Goal: Complete Application Form: Complete application form

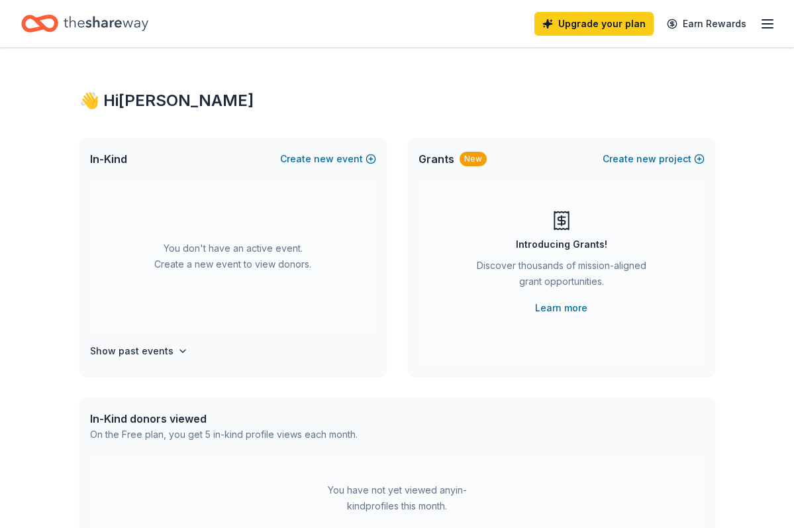
click at [502, 205] on icon "button" at bounding box center [499, 210] width 18 height 18
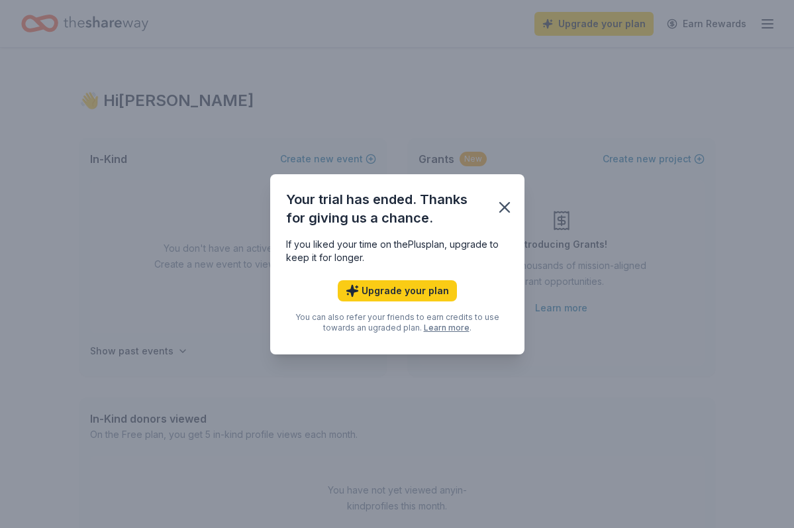
click at [502, 205] on icon "button" at bounding box center [504, 207] width 9 height 9
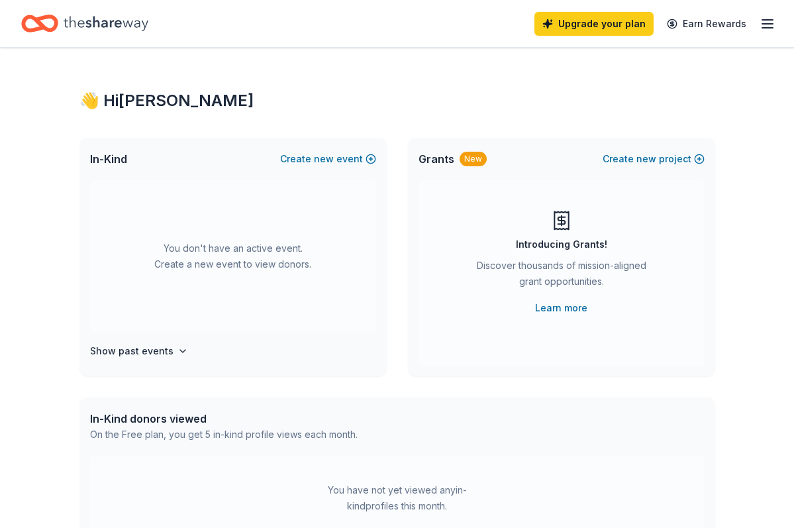
click at [767, 23] on icon "button" at bounding box center [768, 24] width 16 height 16
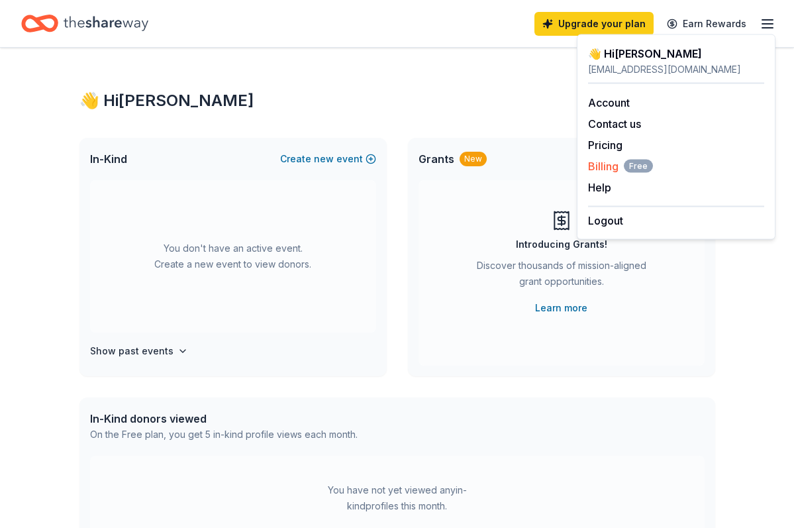
click at [635, 166] on span "Free" at bounding box center [638, 166] width 29 height 13
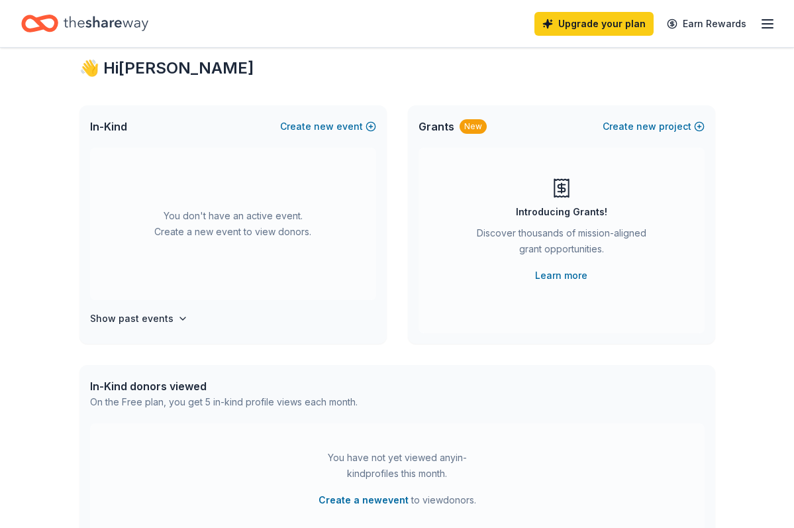
scroll to position [34, 0]
click at [305, 123] on button "Create new event" at bounding box center [328, 125] width 96 height 16
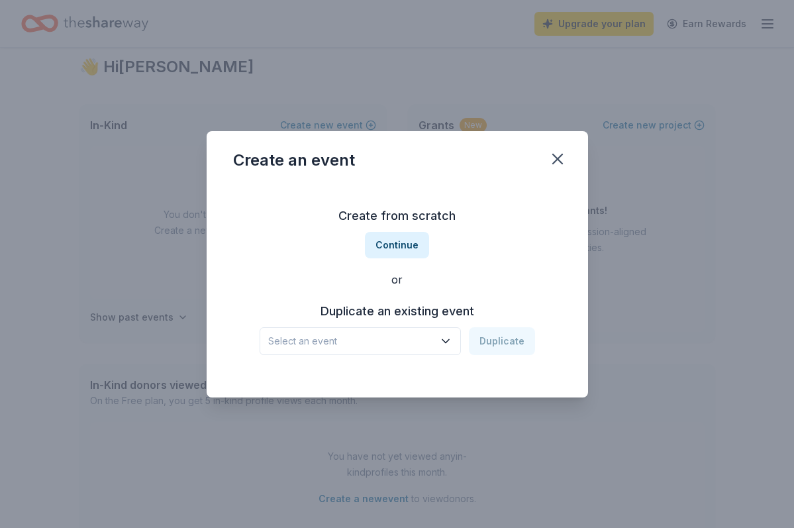
click at [350, 352] on button "Select an event" at bounding box center [360, 341] width 201 height 28
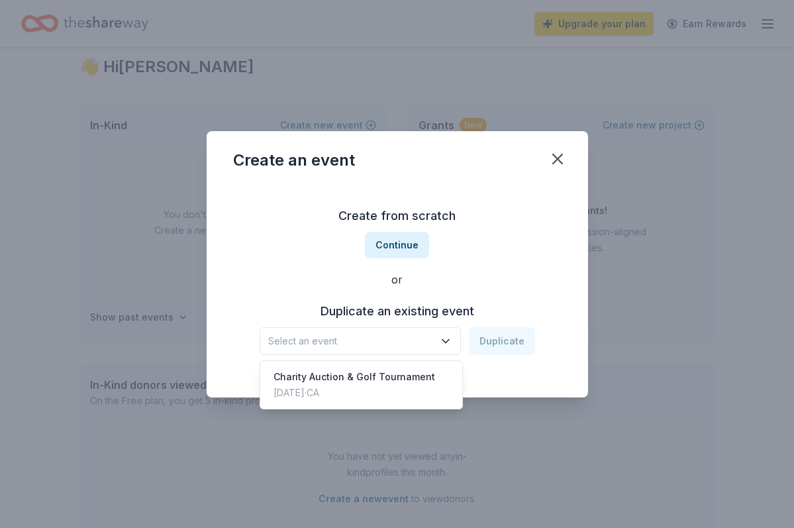
click at [400, 236] on div "Create from scratch Continue or Duplicate an existing event Select an event Dup…" at bounding box center [397, 280] width 329 height 192
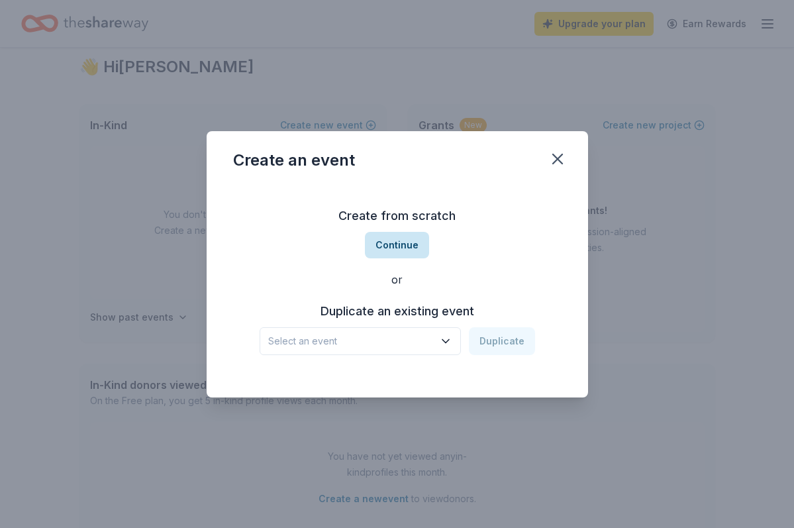
click at [382, 252] on button "Continue" at bounding box center [397, 245] width 64 height 27
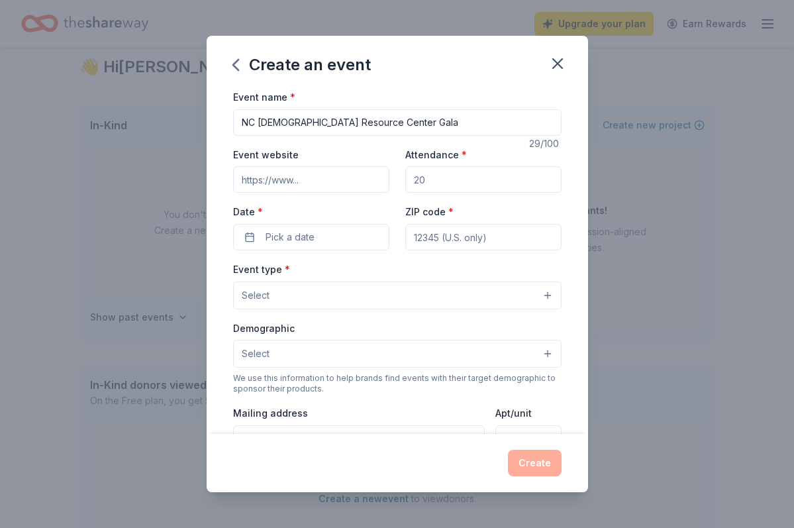
type input "NC [DEMOGRAPHIC_DATA] Resource Center Gala"
click at [339, 172] on input "Event website" at bounding box center [311, 179] width 156 height 27
click at [441, 184] on input "Attendance *" at bounding box center [483, 179] width 156 height 27
type input "2"
type input "350"
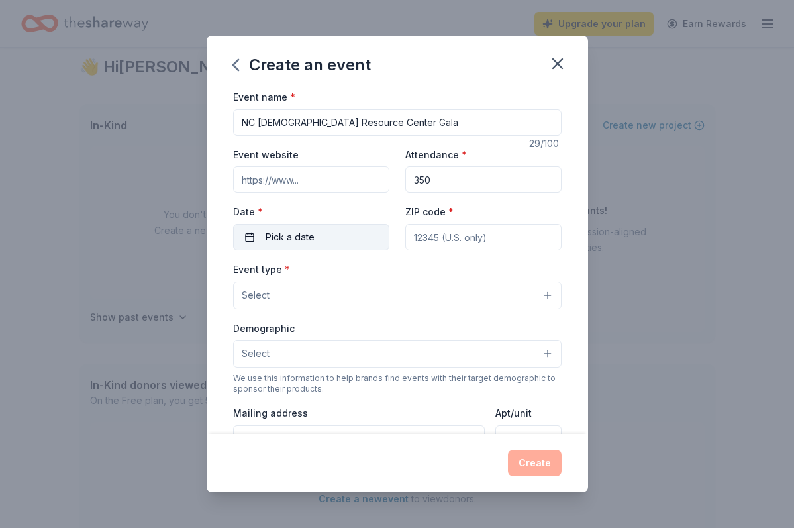
click at [350, 230] on button "Pick a date" at bounding box center [311, 237] width 156 height 27
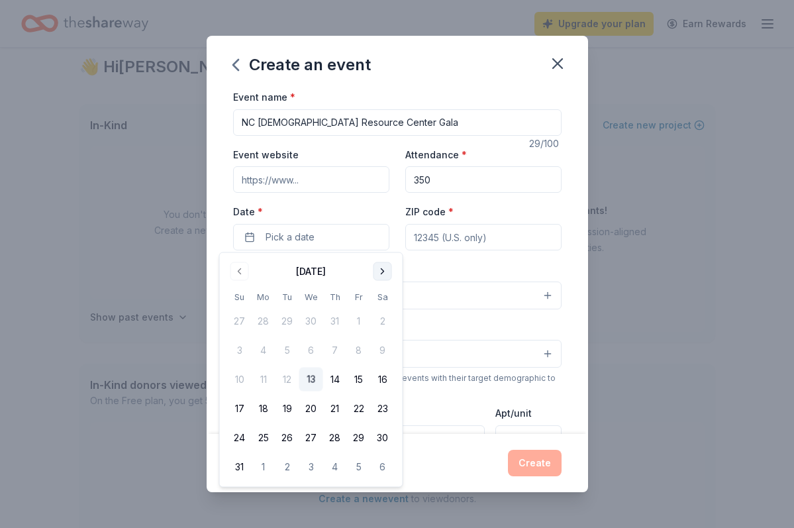
click at [382, 278] on button "Go to next month" at bounding box center [383, 271] width 19 height 19
click at [381, 401] on button "27" at bounding box center [383, 409] width 24 height 24
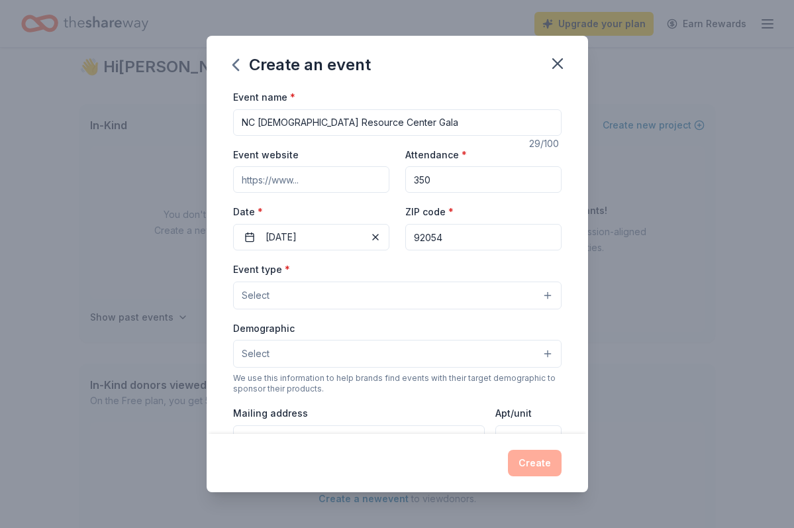
type input "92054"
click at [398, 295] on button "Select" at bounding box center [397, 296] width 329 height 28
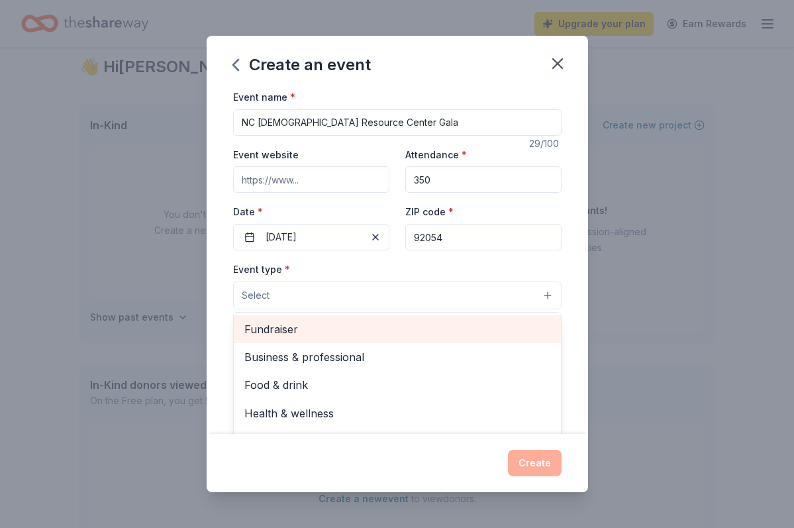
click at [382, 321] on span "Fundraiser" at bounding box center [397, 329] width 306 height 17
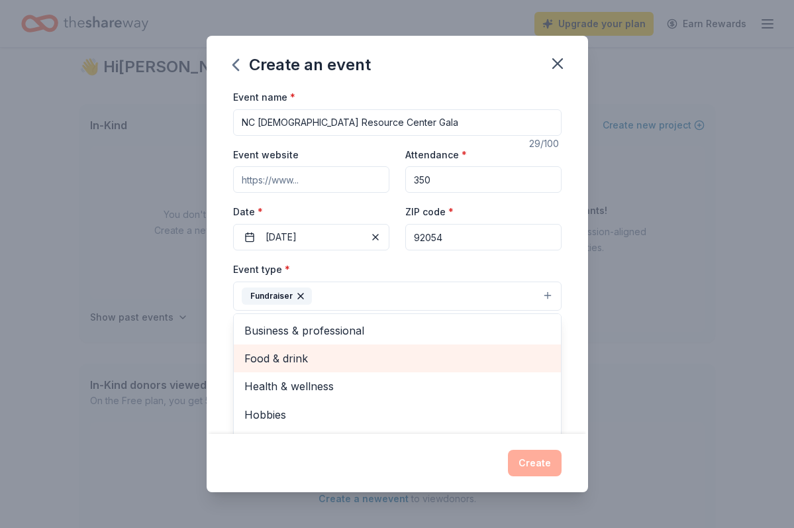
click at [323, 361] on span "Food & drink" at bounding box center [397, 358] width 306 height 17
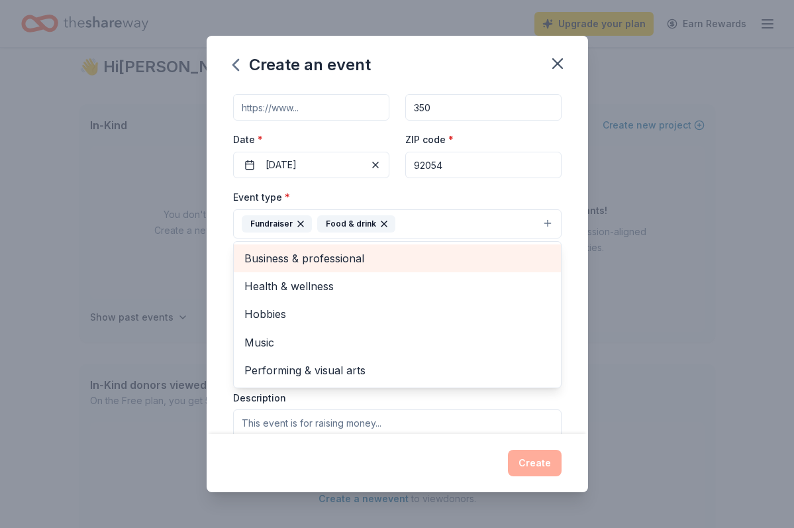
scroll to position [72, 0]
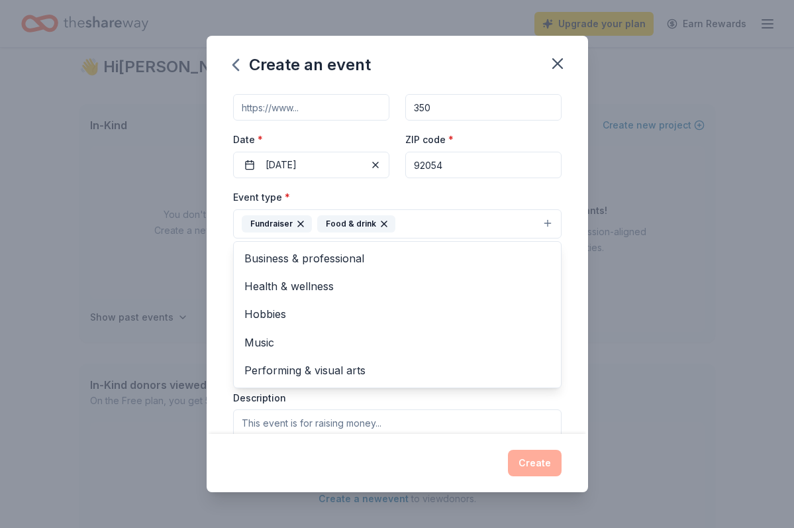
click at [219, 331] on div "Event name * NC LGBTQ Resource Center Gala 29 /100 Event website Attendance * 3…" at bounding box center [398, 261] width 382 height 345
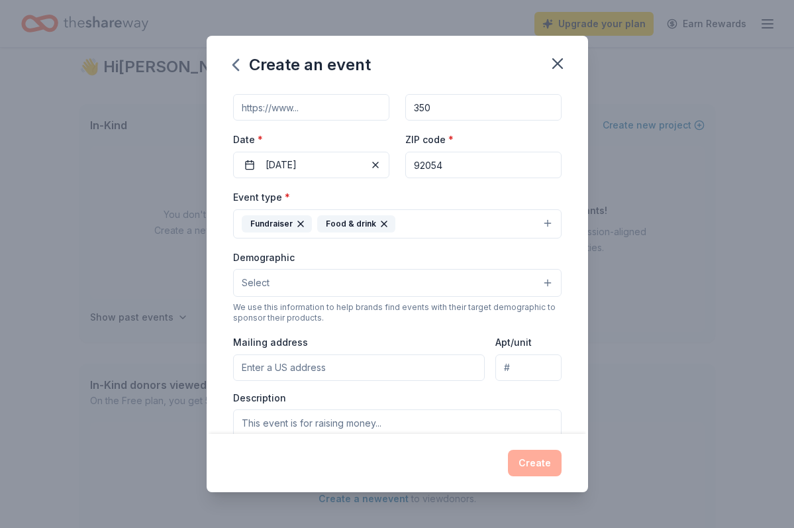
click at [299, 277] on button "Select" at bounding box center [397, 283] width 329 height 28
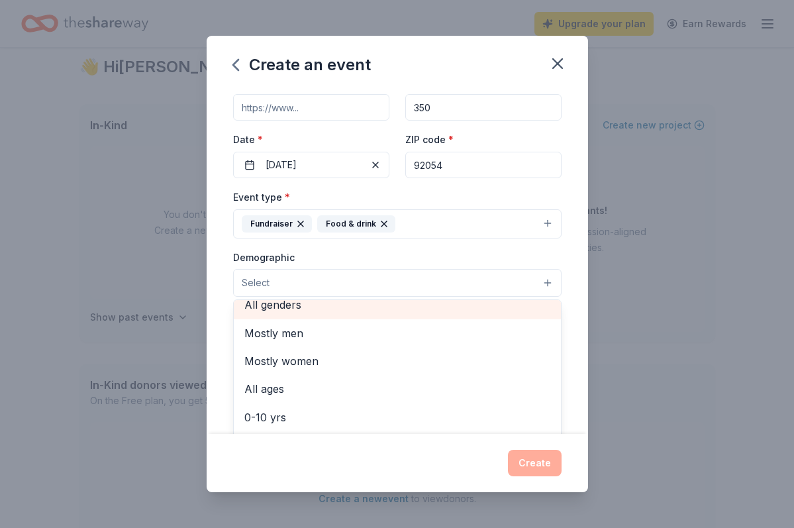
click at [286, 307] on span "All genders" at bounding box center [397, 304] width 306 height 17
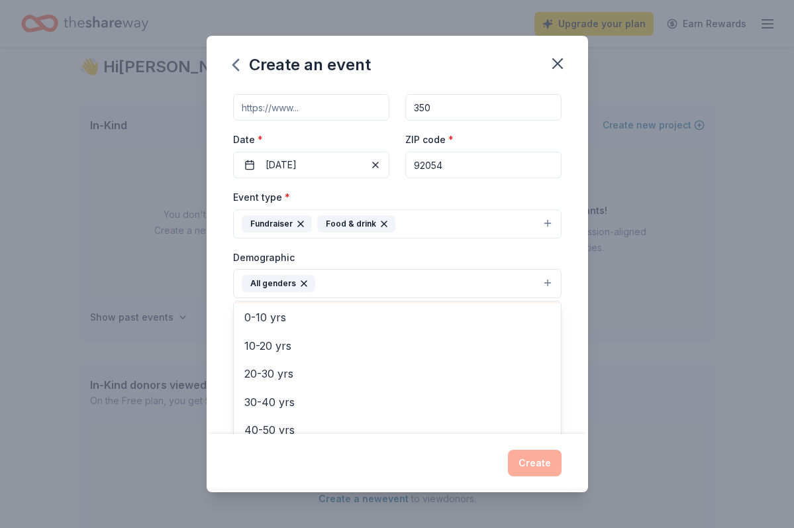
scroll to position [87, 0]
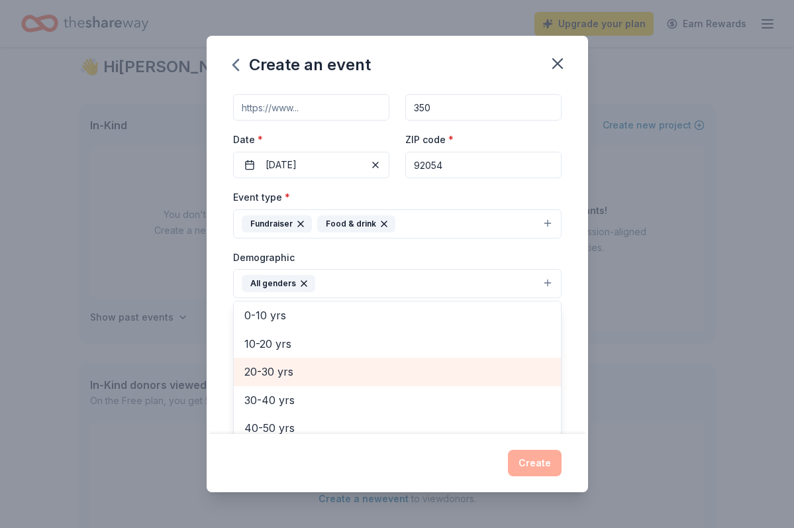
click at [313, 371] on span "20-30 yrs" at bounding box center [397, 371] width 306 height 17
click at [313, 374] on span "30-40 yrs" at bounding box center [397, 371] width 306 height 17
click at [313, 374] on span "40-50 yrs" at bounding box center [397, 371] width 306 height 17
click at [313, 374] on span "50-60 yrs" at bounding box center [397, 371] width 306 height 17
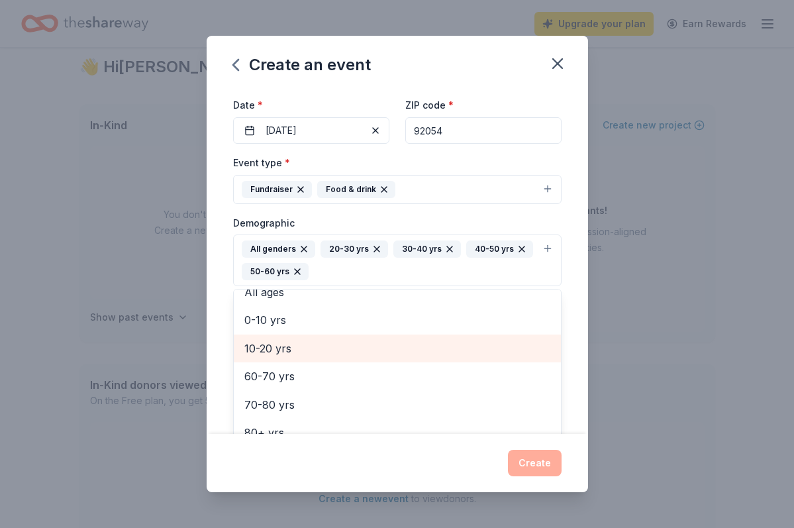
scroll to position [125, 0]
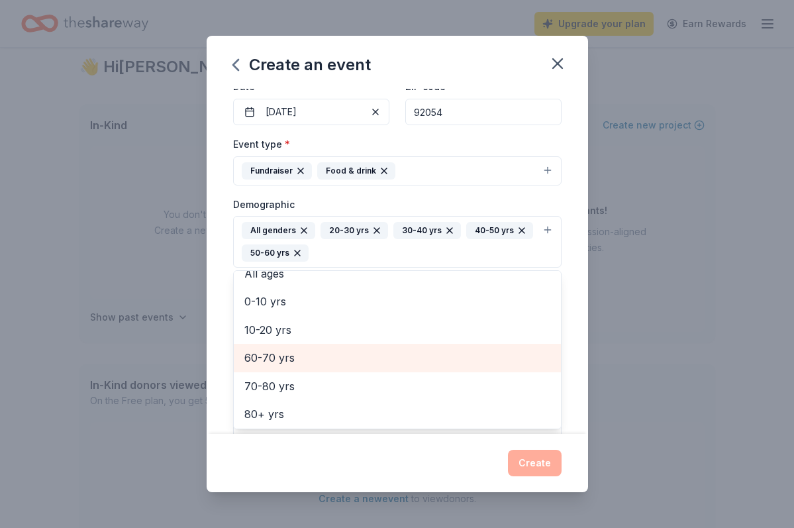
click at [339, 358] on span "60-70 yrs" at bounding box center [397, 357] width 306 height 17
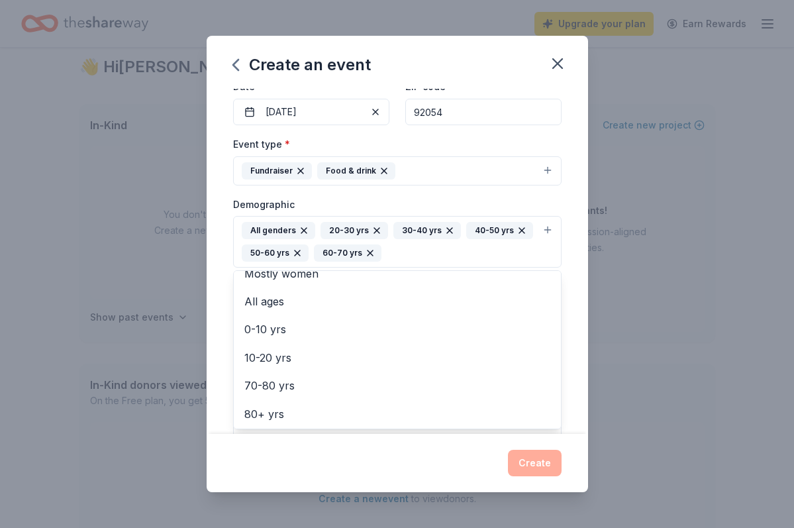
click at [219, 327] on div "Event name * NC LGBTQ Resource Center Gala 29 /100 Event website Attendance * 3…" at bounding box center [398, 261] width 382 height 345
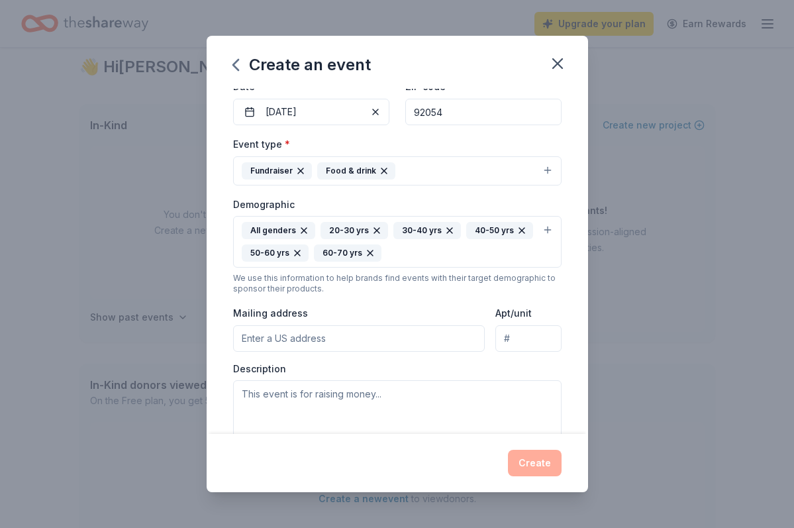
scroll to position [144, 0]
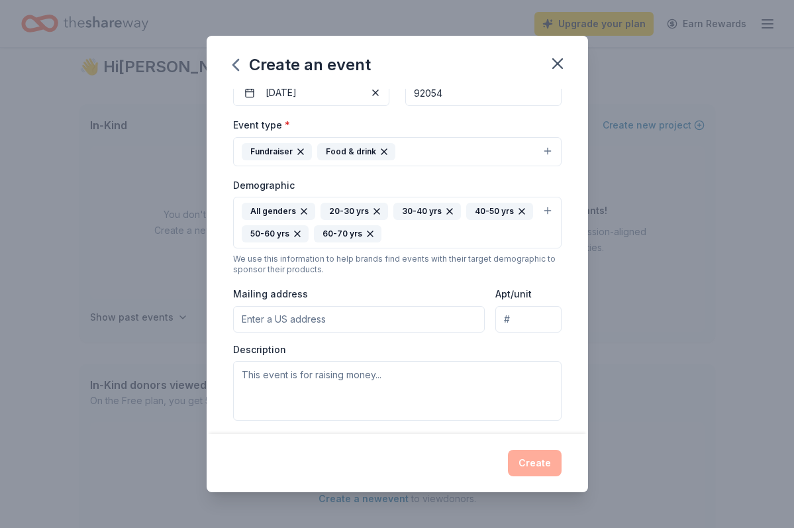
paste input "1919 Apple Street"
type input "1919 Apple Street, Oceanside, CA, 92054"
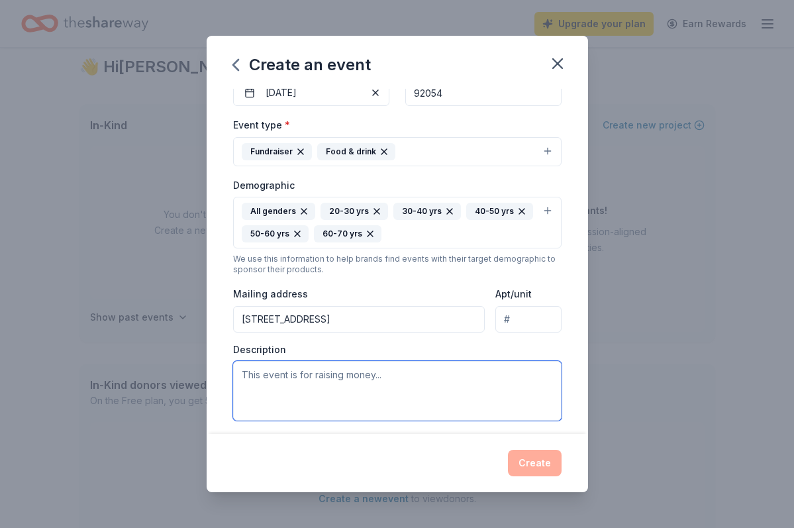
click at [337, 382] on textarea at bounding box center [397, 391] width 329 height 60
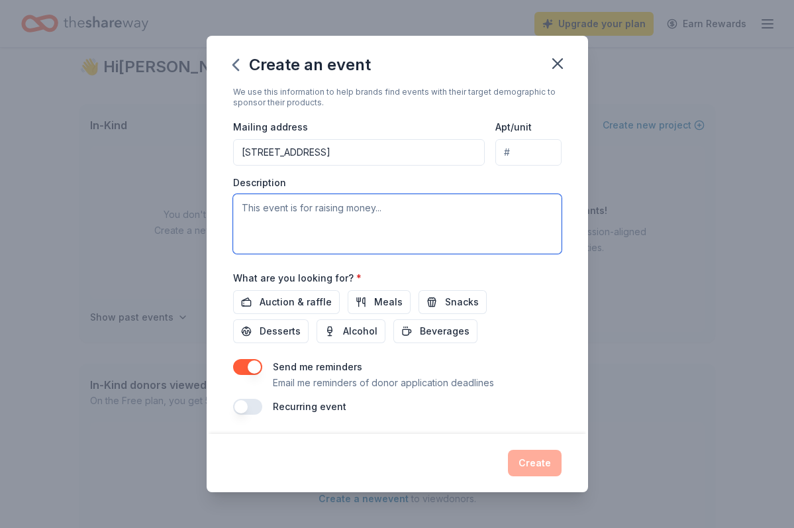
scroll to position [310, 0]
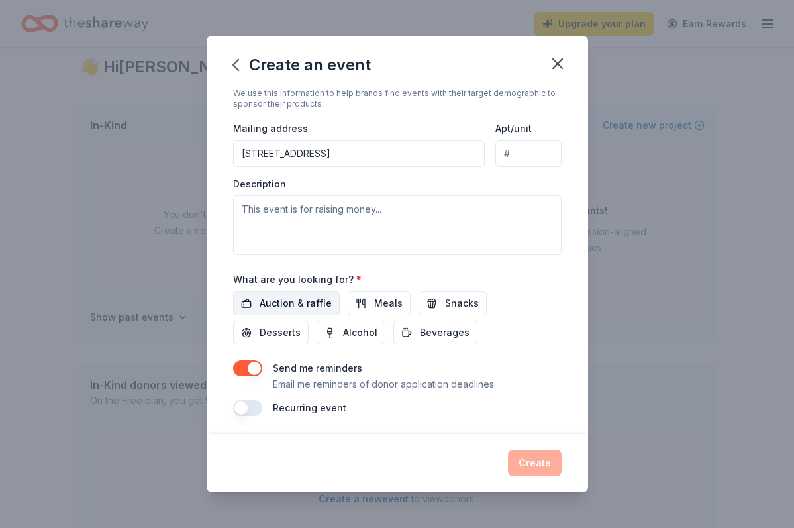
click at [314, 298] on span "Auction & raffle" at bounding box center [296, 303] width 72 height 16
click at [452, 302] on span "Snacks" at bounding box center [462, 303] width 34 height 16
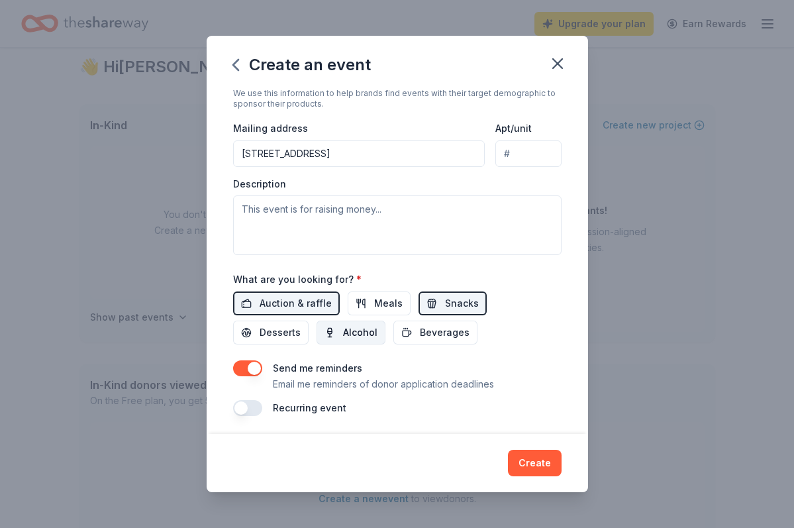
click at [343, 329] on span "Alcohol" at bounding box center [360, 333] width 34 height 16
click at [255, 365] on button "button" at bounding box center [247, 368] width 29 height 16
click at [301, 325] on span "Desserts" at bounding box center [280, 333] width 41 height 16
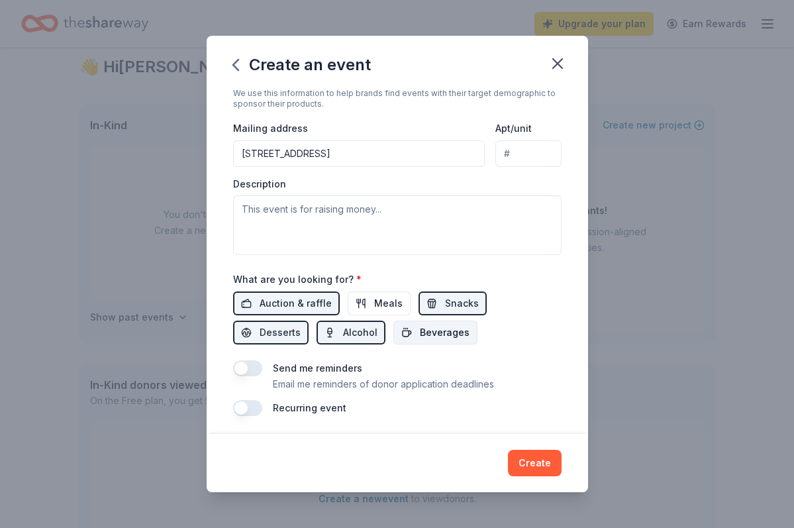
click at [420, 329] on span "Beverages" at bounding box center [445, 333] width 50 height 16
click at [376, 306] on span "Meals" at bounding box center [388, 303] width 28 height 16
click at [547, 459] on button "Create" at bounding box center [535, 463] width 54 height 27
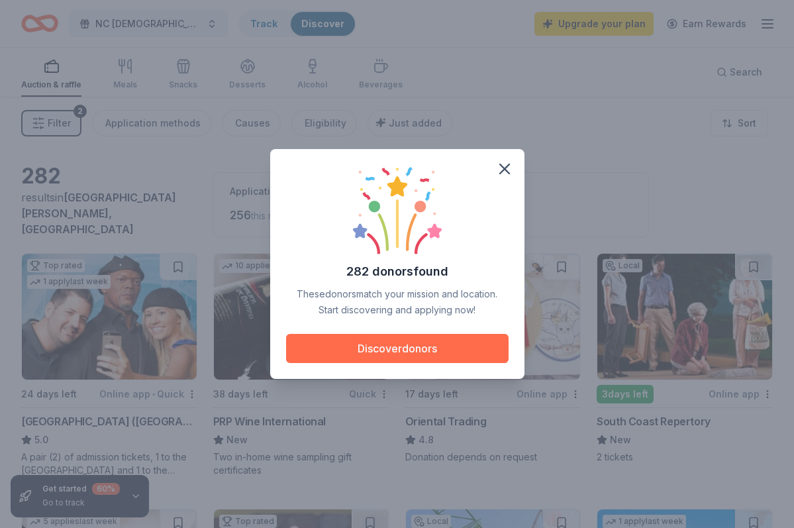
click at [391, 352] on button "Discover donors" at bounding box center [397, 348] width 223 height 29
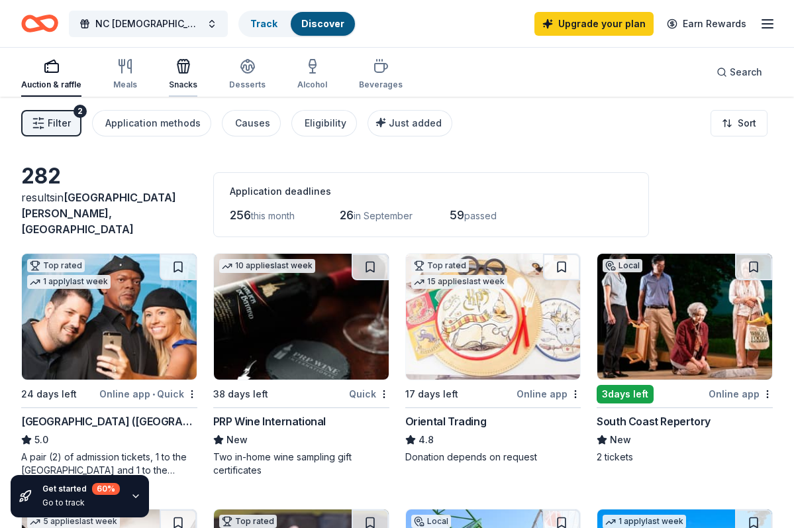
click at [182, 71] on icon "button" at bounding box center [182, 68] width 1 height 9
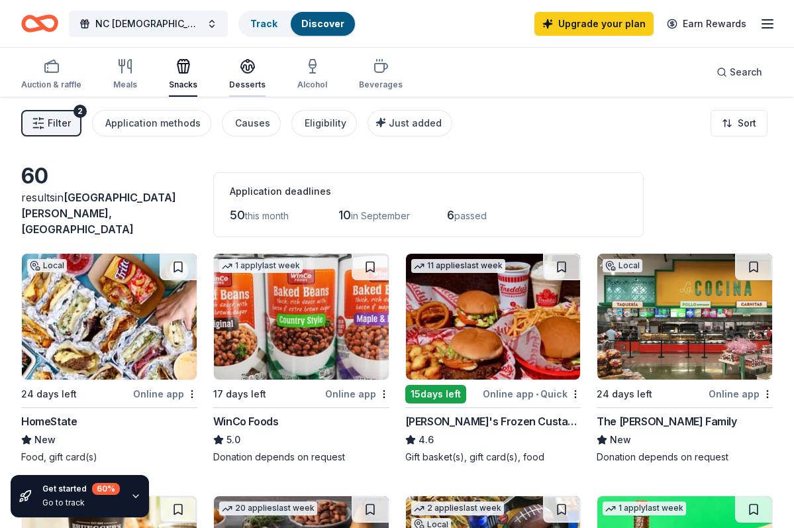
click at [256, 79] on div "Desserts" at bounding box center [247, 74] width 36 height 32
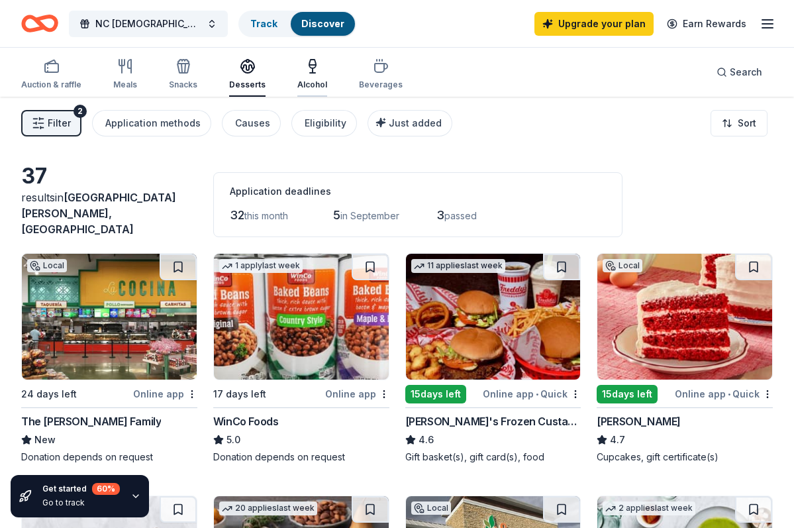
click at [305, 68] on icon "button" at bounding box center [313, 66] width 16 height 16
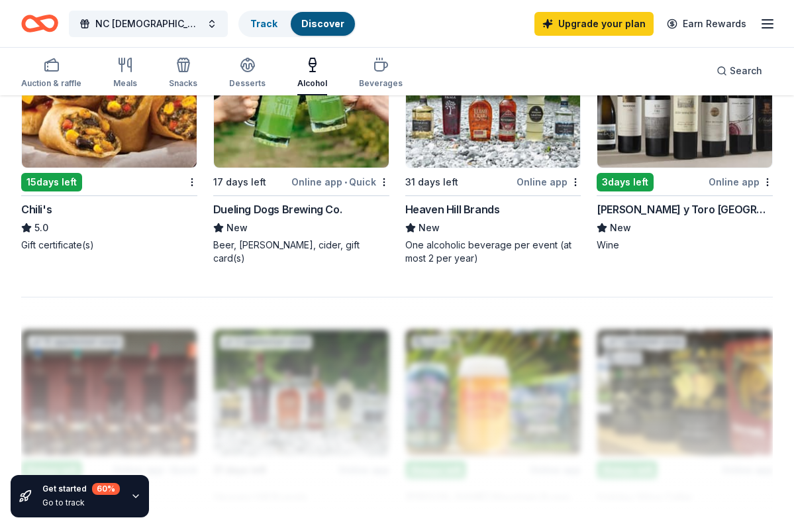
scroll to position [1234, 0]
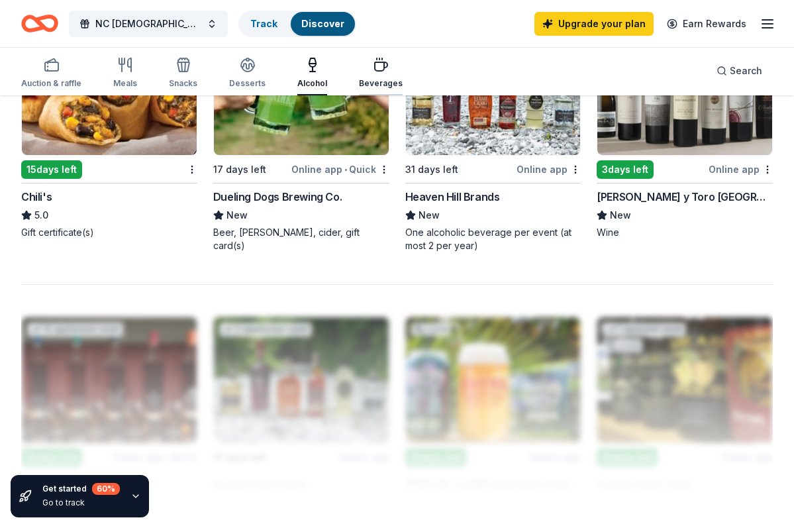
click at [373, 76] on div "Beverages" at bounding box center [381, 73] width 44 height 32
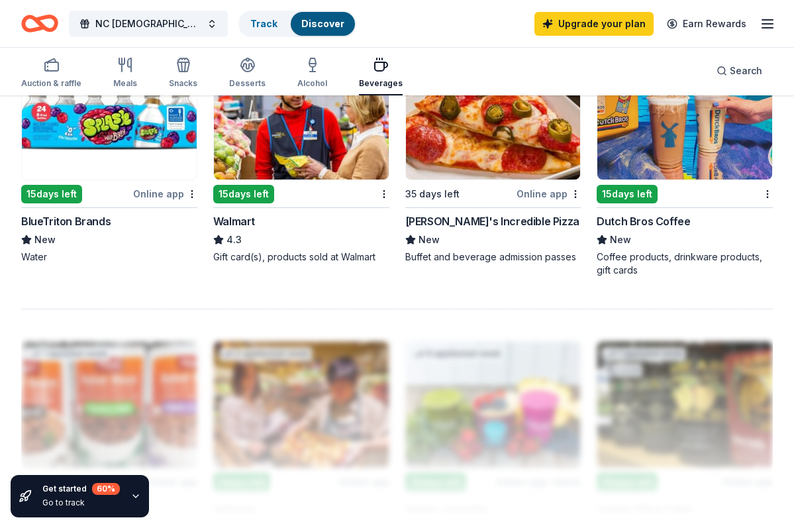
scroll to position [1213, 0]
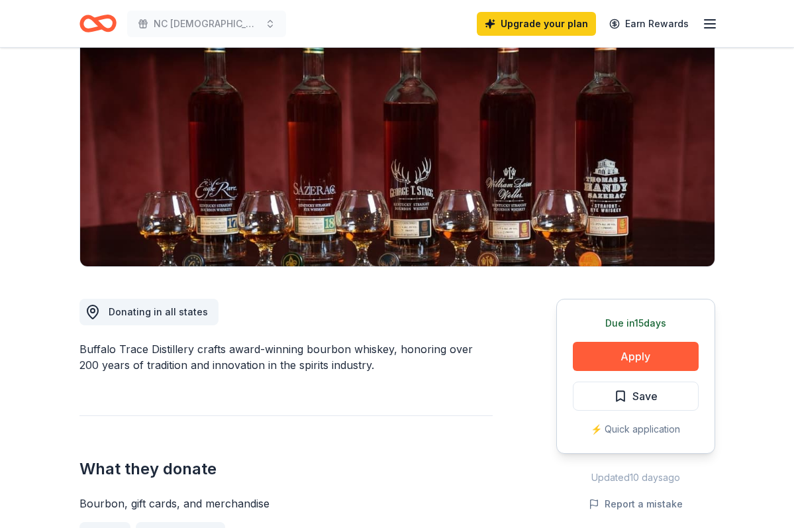
scroll to position [186, 0]
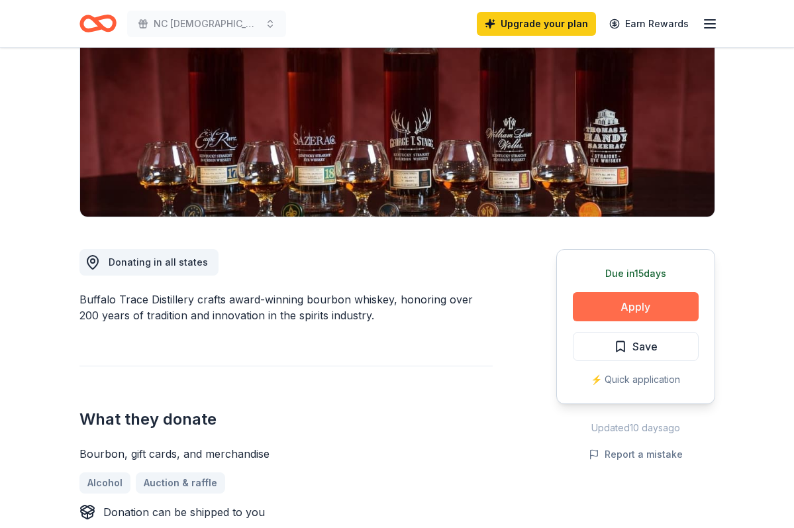
click at [641, 303] on button "Apply" at bounding box center [636, 306] width 126 height 29
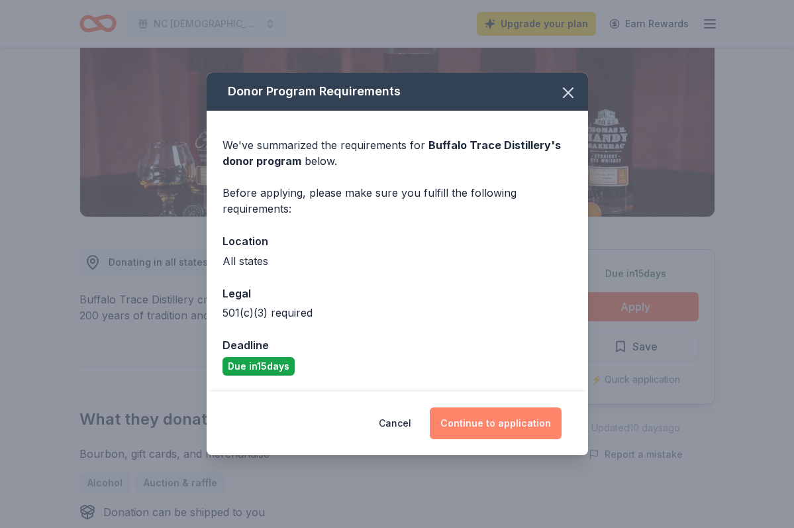
click at [479, 424] on button "Continue to application" at bounding box center [496, 423] width 132 height 32
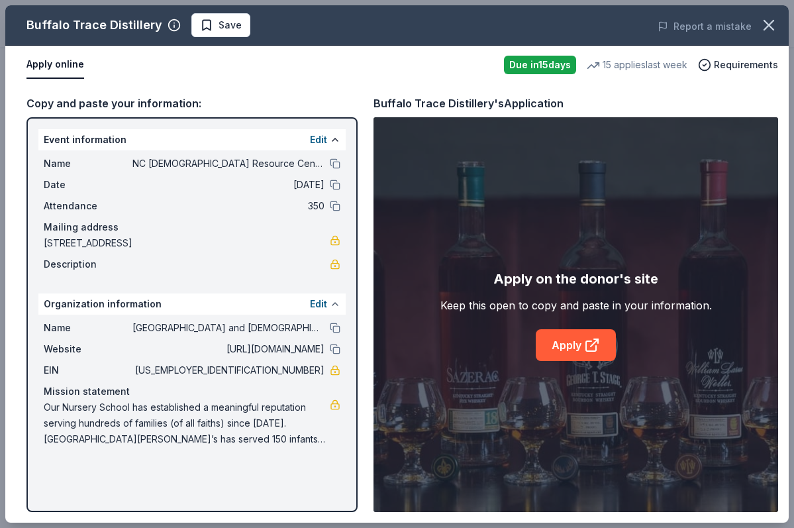
click at [333, 303] on button at bounding box center [335, 304] width 11 height 11
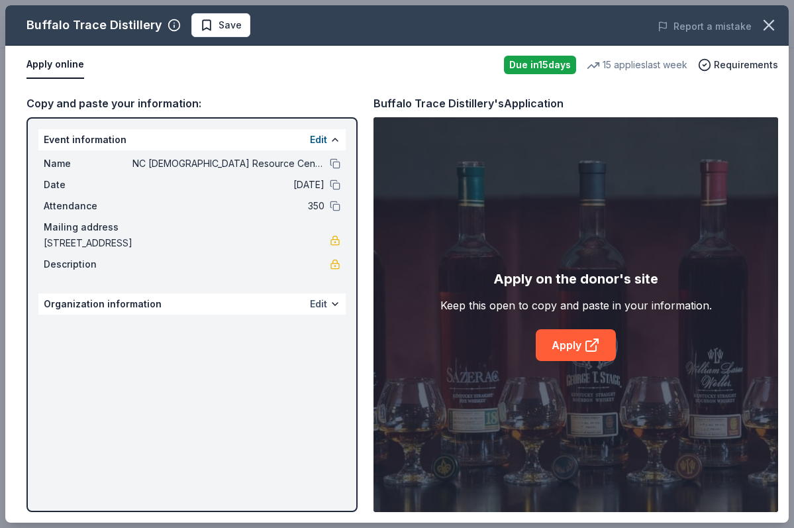
click at [319, 303] on button "Edit" at bounding box center [318, 304] width 17 height 16
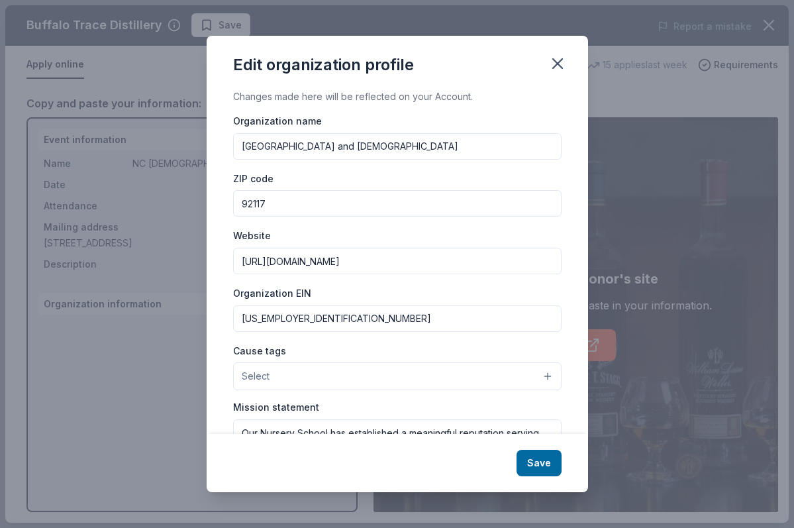
click at [333, 152] on input "St Marks Nursery School and United Methodist Church" at bounding box center [397, 146] width 329 height 27
click at [333, 151] on input "St Marks Nursery School and United Methodist Church" at bounding box center [397, 146] width 329 height 27
type input "N"
type input "The North County [DEMOGRAPHIC_DATA] Resource Center"
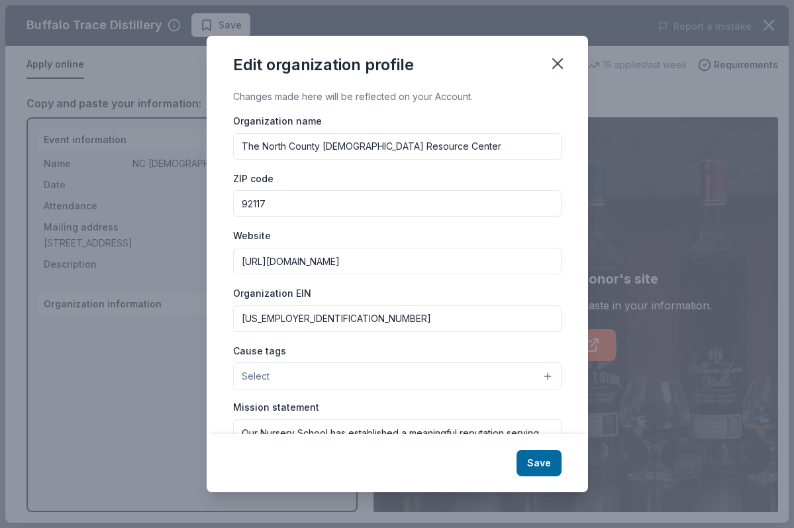
click at [293, 200] on input "92117" at bounding box center [397, 203] width 329 height 27
type input "92054"
click at [295, 258] on input "http://stmarksnurseryschool.com" at bounding box center [397, 261] width 329 height 27
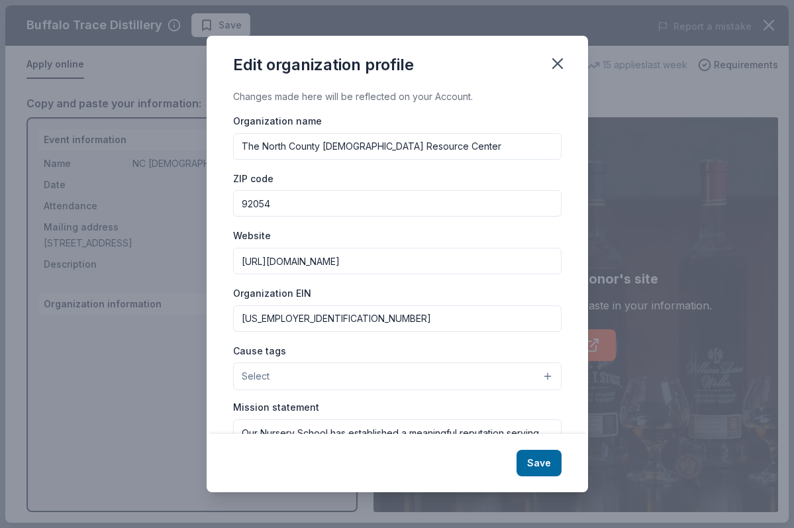
click at [295, 258] on input "http://stmarksnurseryschool.com" at bounding box center [397, 261] width 329 height 27
paste input "s://www.ncresourcecenter.org/contact"
type input "[URL][DOMAIN_NAME]"
click at [297, 326] on input "95-1998489" at bounding box center [397, 318] width 329 height 27
click at [297, 327] on input "95-1998489" at bounding box center [397, 318] width 329 height 27
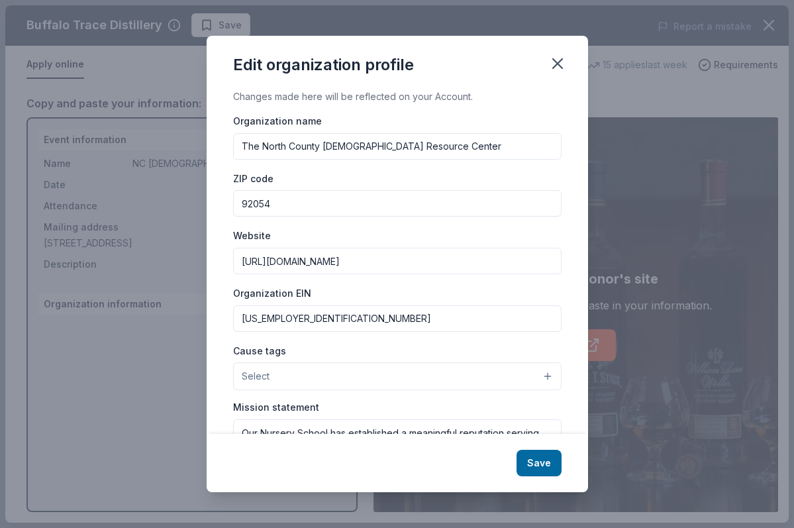
click at [331, 318] on input "95-1998489" at bounding box center [397, 318] width 329 height 27
paste input "[US_EMPLOYER_IDENTIFICATION_NUMBER]"
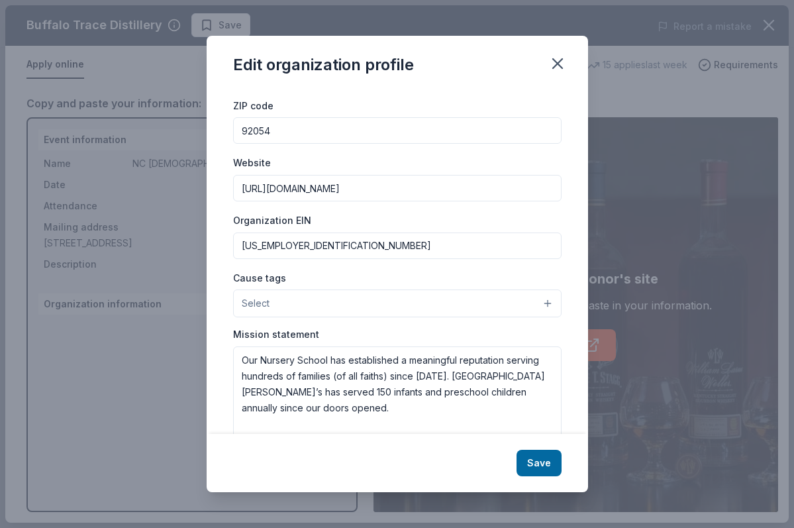
scroll to position [74, 0]
type input "[US_EMPLOYER_IDENTIFICATION_NUMBER]"
click at [345, 300] on button "Select" at bounding box center [397, 302] width 329 height 28
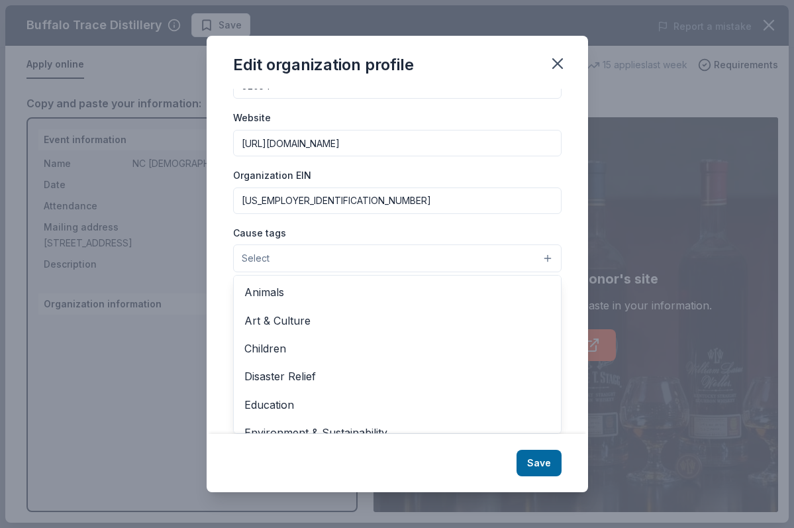
scroll to position [116, 0]
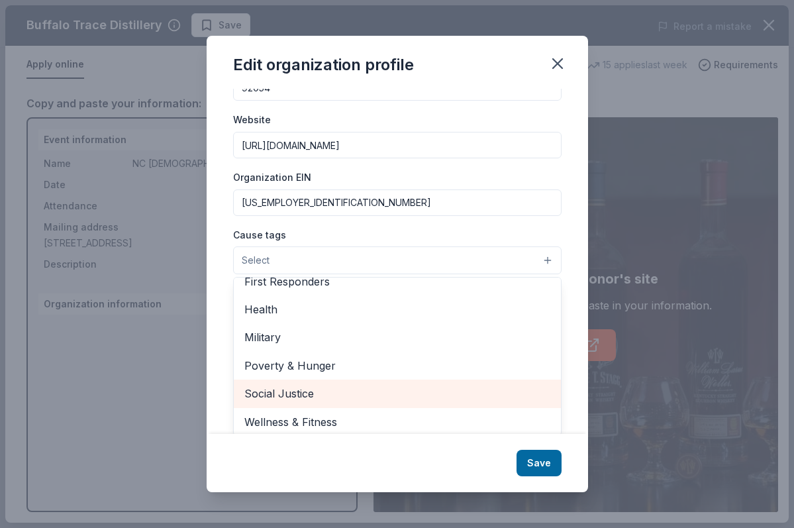
click at [316, 392] on span "Social Justice" at bounding box center [397, 393] width 306 height 17
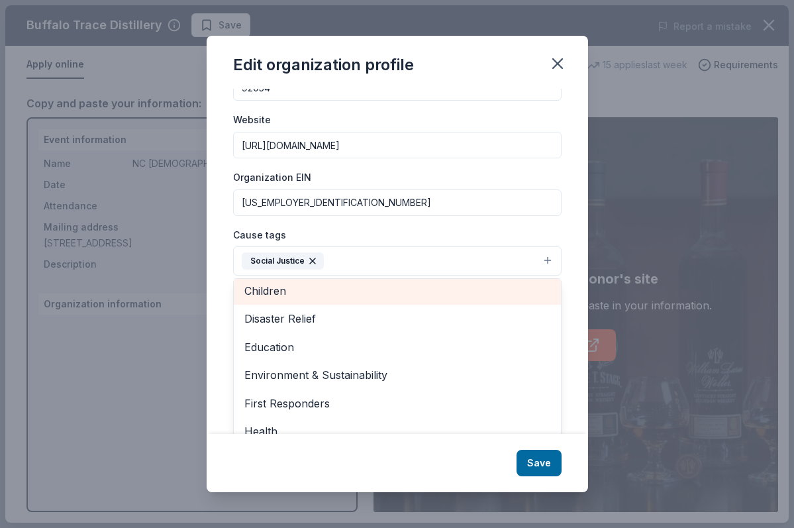
scroll to position [64, 0]
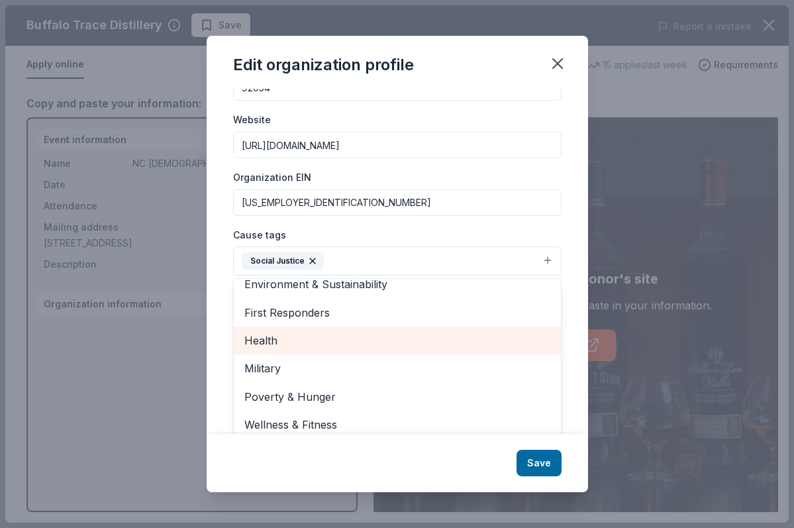
click at [284, 342] on span "Health" at bounding box center [397, 340] width 306 height 17
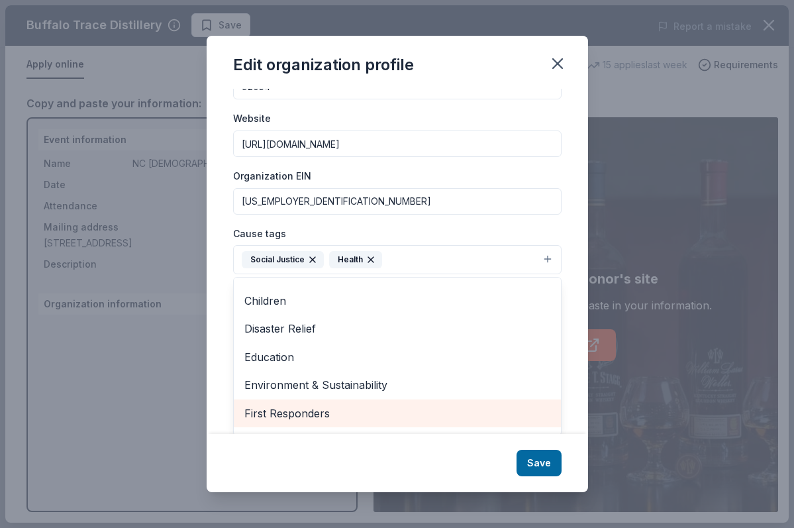
scroll to position [49, 0]
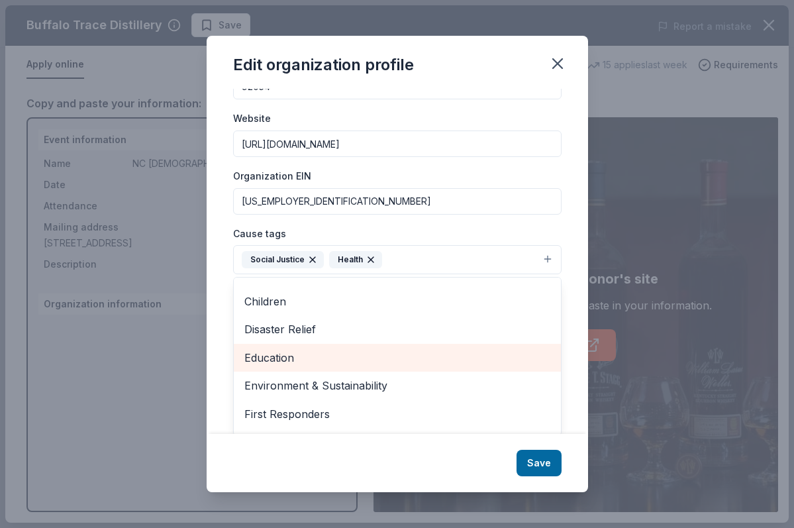
click at [288, 346] on div "Education" at bounding box center [397, 358] width 327 height 28
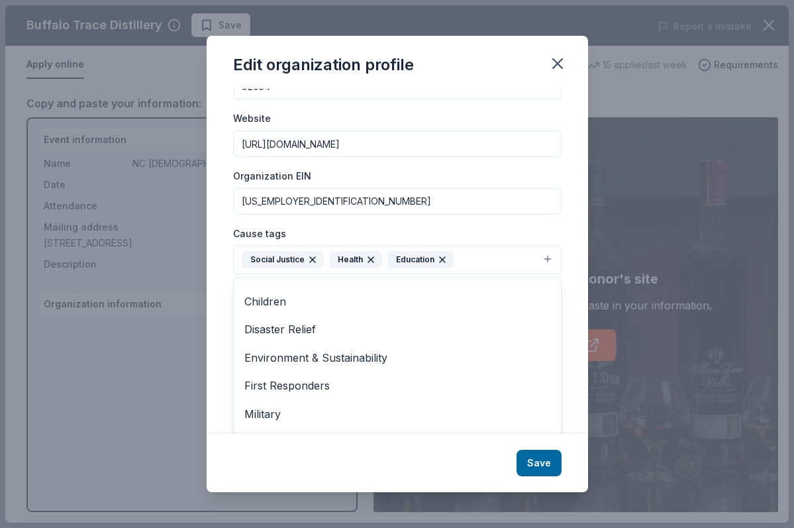
click at [221, 325] on div "Changes made here will be reflected on your Account. Organization name The Nort…" at bounding box center [398, 261] width 382 height 345
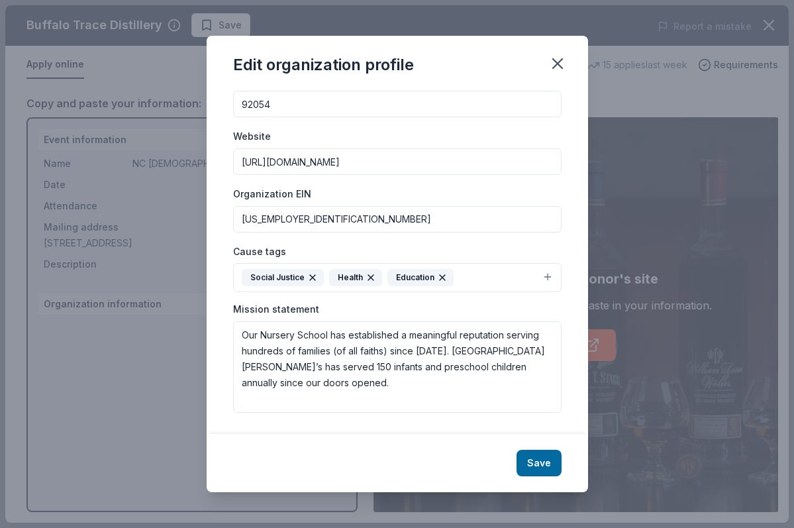
scroll to position [97, 0]
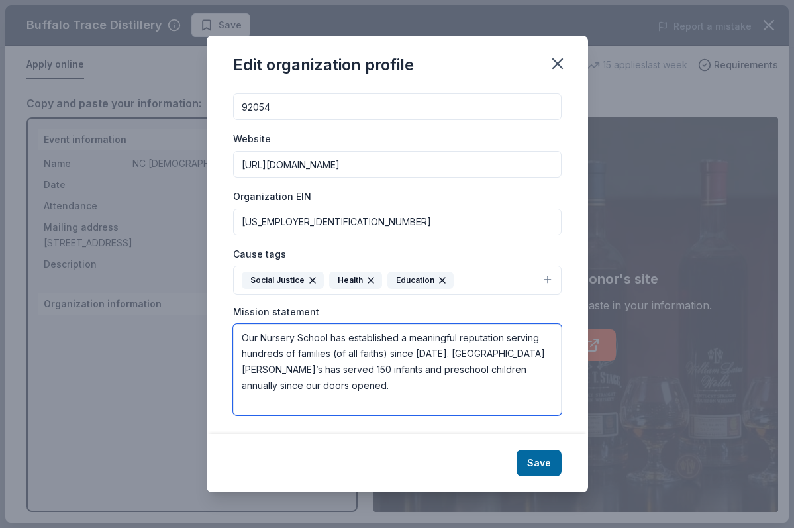
click at [263, 339] on textarea "Our Nursery School has established a meaningful reputation serving hundreds of …" at bounding box center [397, 369] width 329 height 91
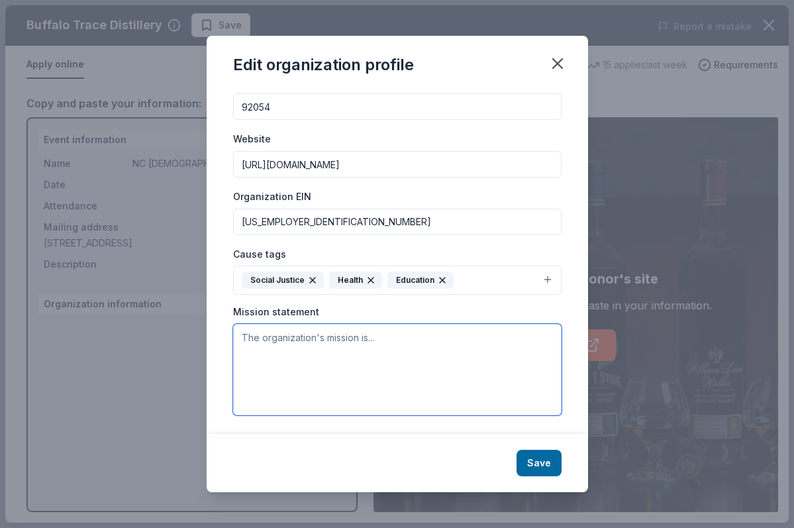
click at [354, 351] on textarea at bounding box center [397, 369] width 329 height 91
paste textarea "Our mission is to serve, empower, and advocate for North County's diverse [DEMO…"
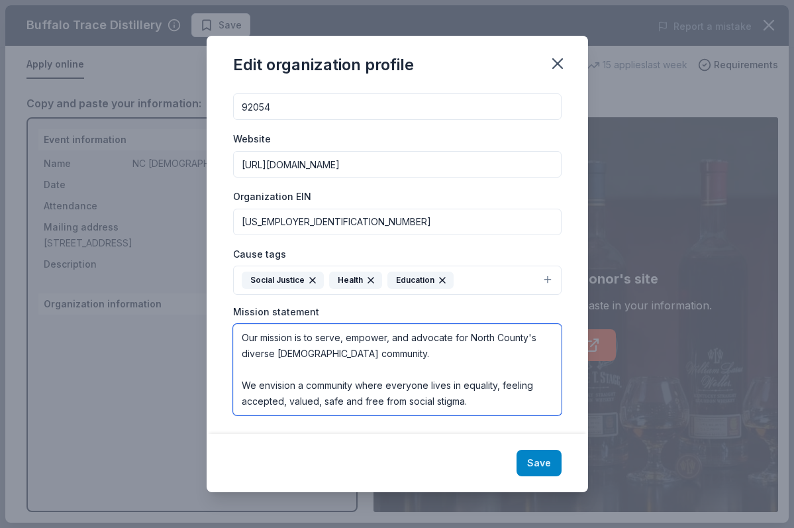
type textarea "Our mission is to serve, empower, and advocate for North County's diverse [DEMO…"
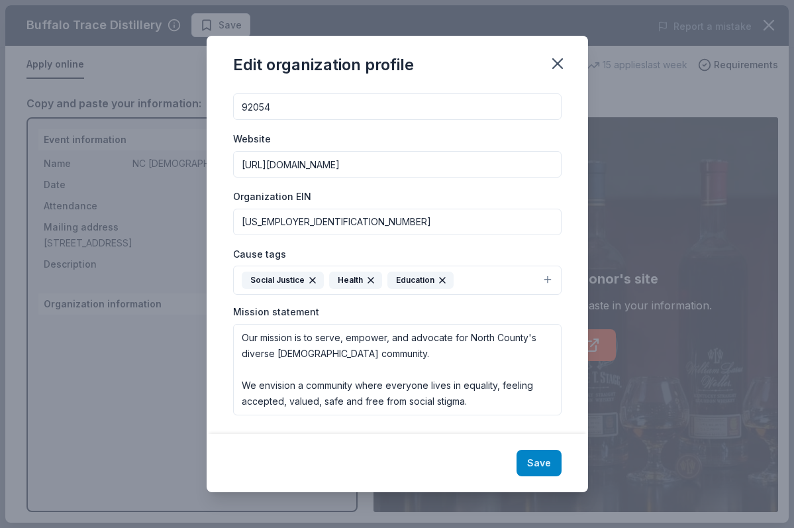
click at [543, 468] on button "Save" at bounding box center [539, 463] width 45 height 27
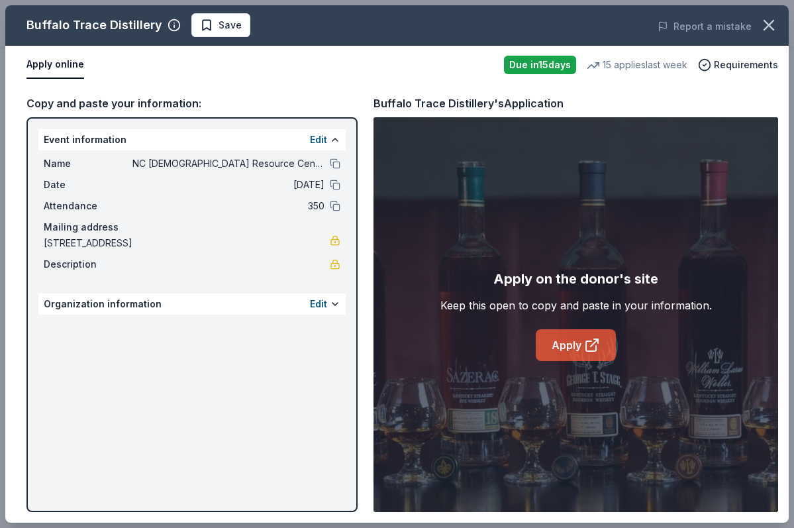
click at [572, 342] on link "Apply" at bounding box center [576, 345] width 80 height 32
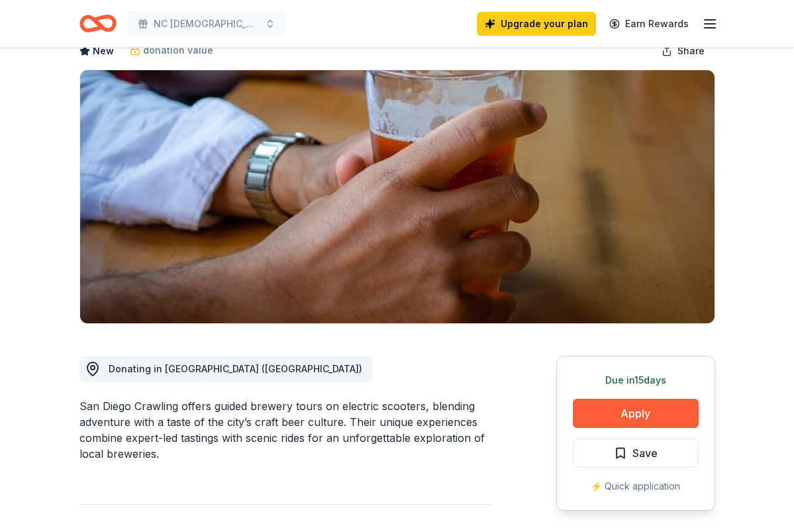
scroll to position [110, 0]
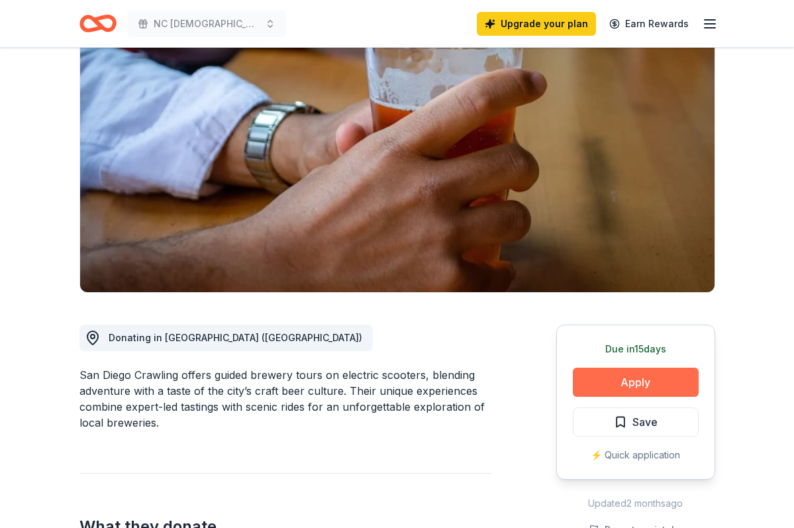
click at [621, 376] on button "Apply" at bounding box center [636, 382] width 126 height 29
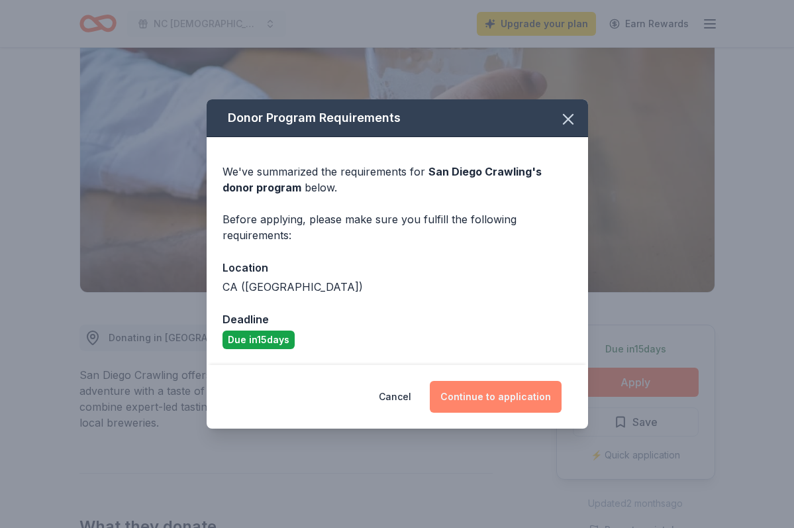
click at [510, 405] on button "Continue to application" at bounding box center [496, 397] width 132 height 32
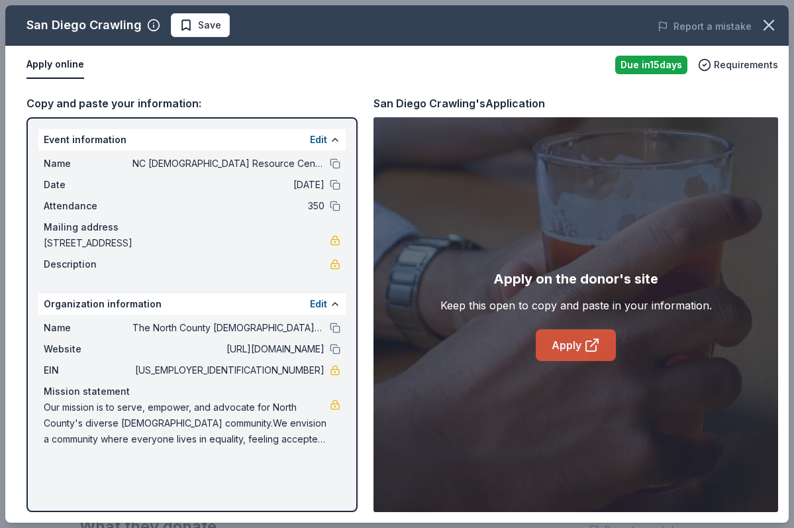
click at [576, 346] on link "Apply" at bounding box center [576, 345] width 80 height 32
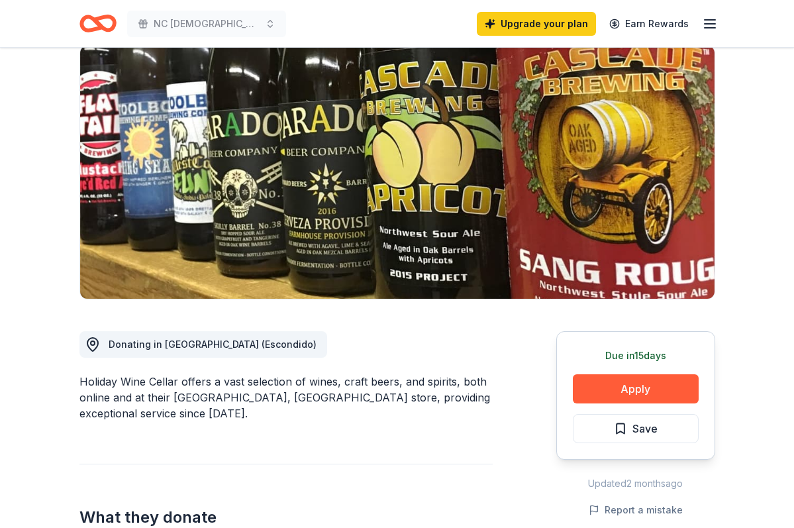
scroll to position [109, 0]
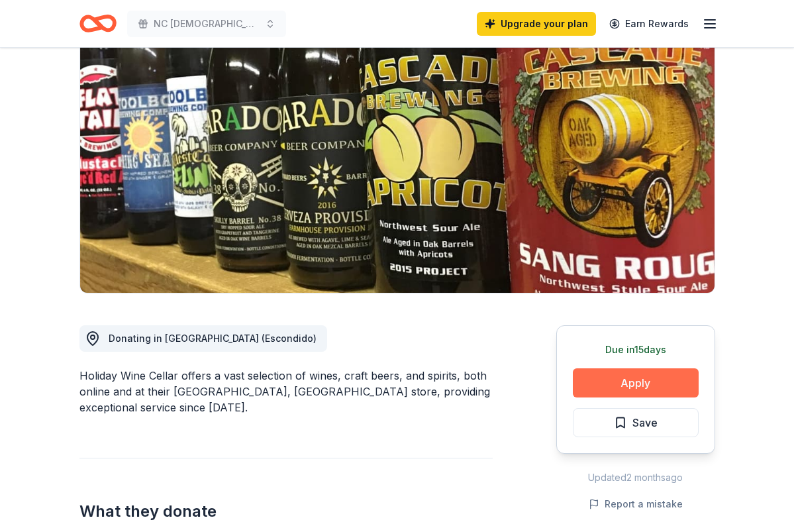
click at [632, 387] on button "Apply" at bounding box center [636, 382] width 126 height 29
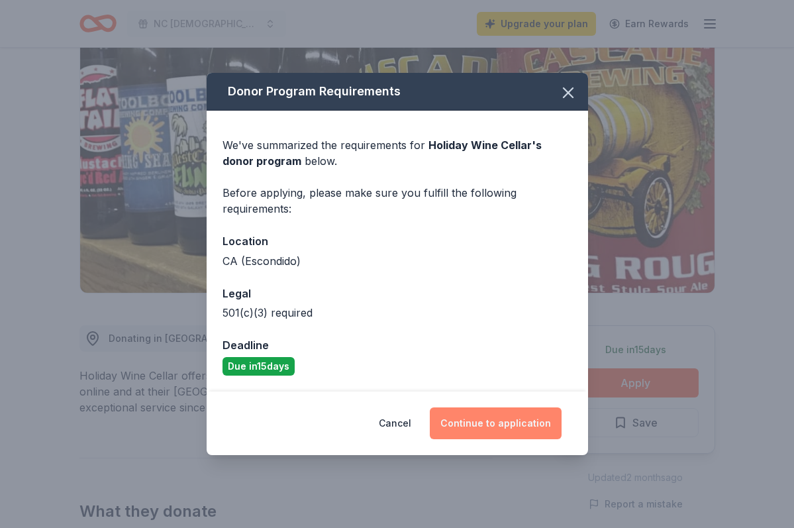
click at [484, 425] on button "Continue to application" at bounding box center [496, 423] width 132 height 32
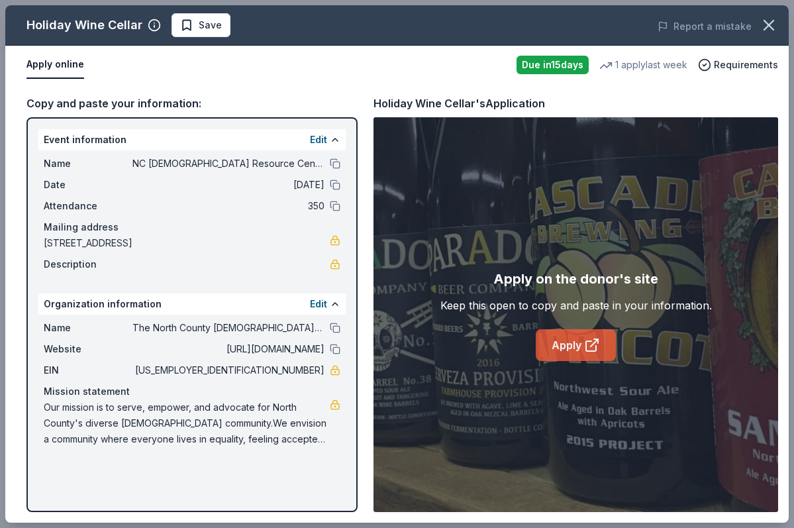
click at [596, 355] on link "Apply" at bounding box center [576, 345] width 80 height 32
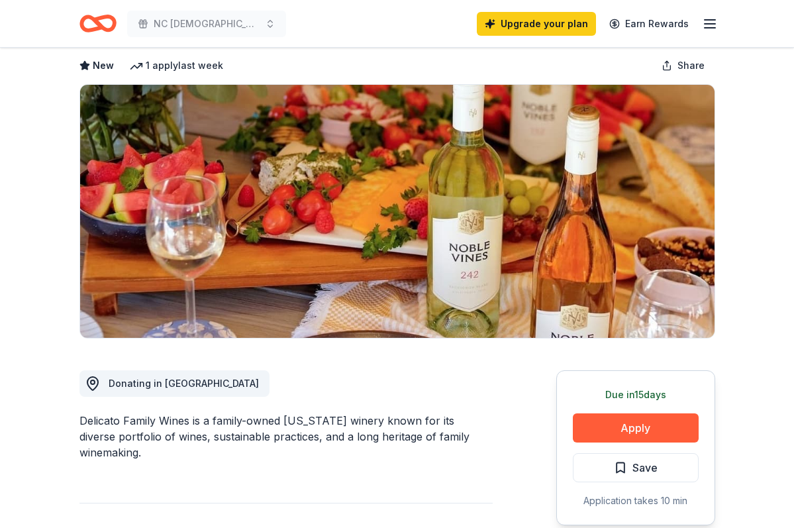
scroll to position [89, 0]
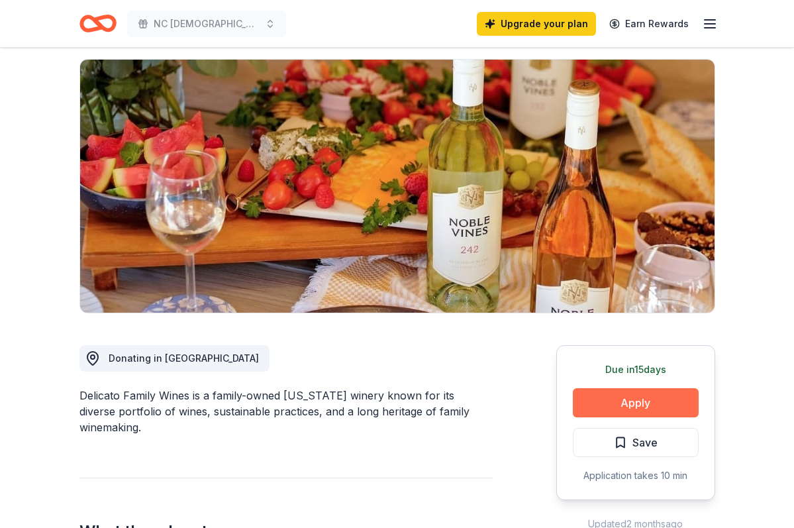
click at [610, 411] on button "Apply" at bounding box center [636, 402] width 126 height 29
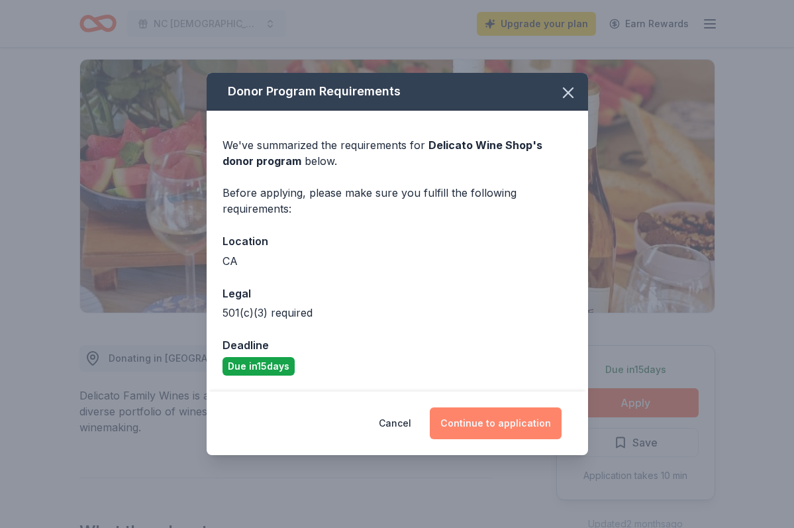
click at [481, 417] on button "Continue to application" at bounding box center [496, 423] width 132 height 32
